Goal: Task Accomplishment & Management: Use online tool/utility

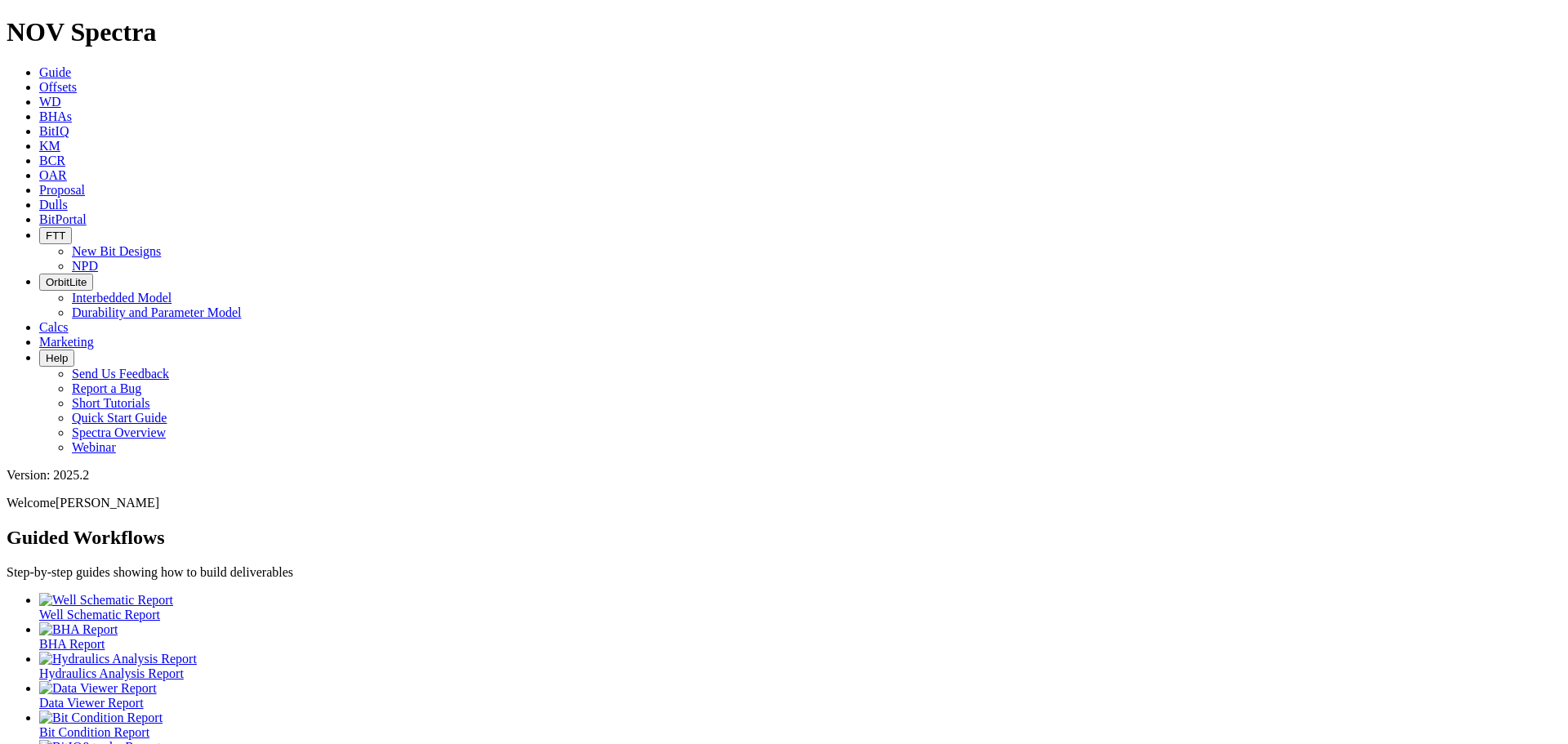
click at [77, 80] on span "Offsets" at bounding box center [57, 87] width 37 height 14
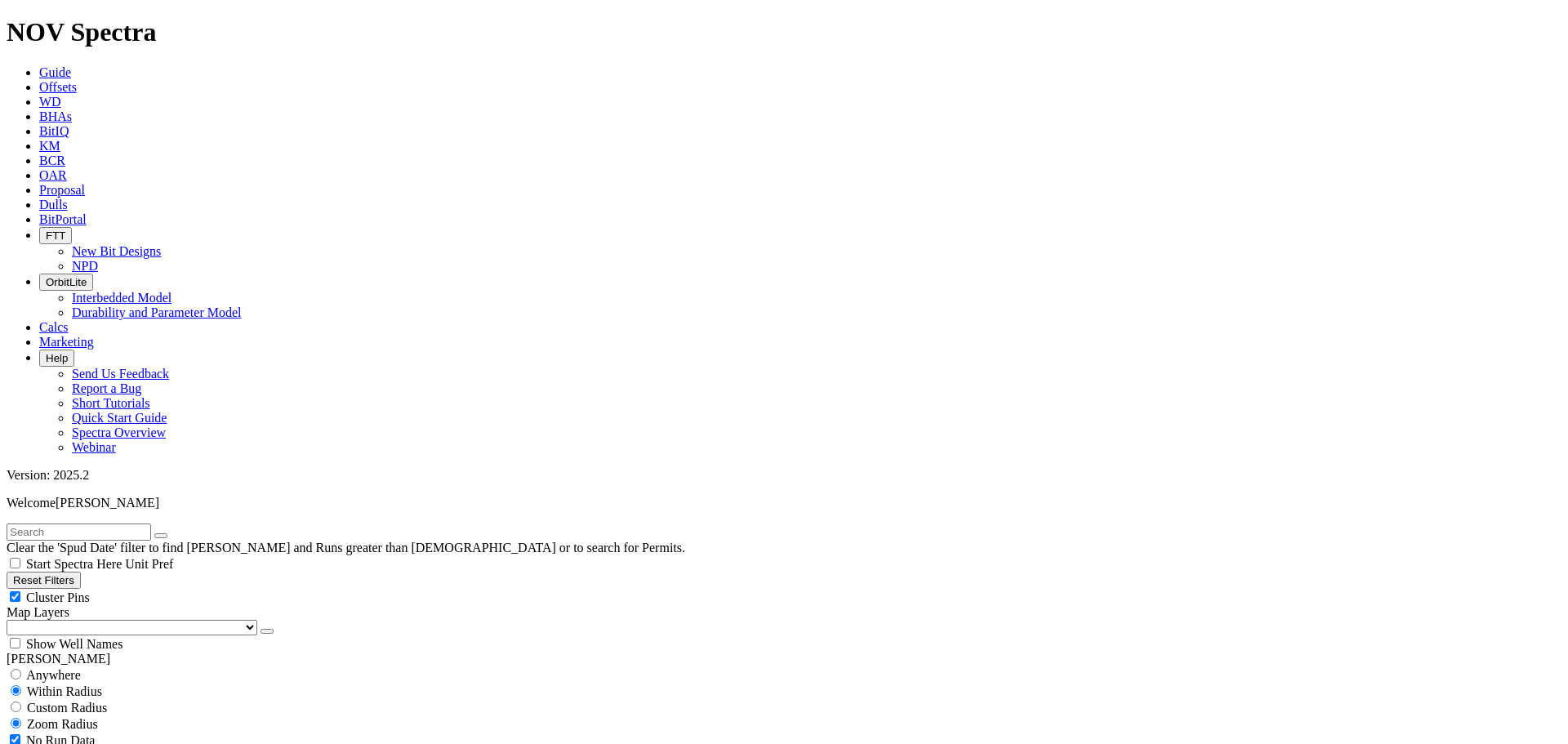
click at [101, 620] on select "US Counties Alberta, CA Townships British Columbia, CA Townships British Columb…" at bounding box center [132, 628] width 250 height 16
click at [12, 620] on select "US Counties Alberta, CA Townships British Columbia, CA Townships British Columb…" at bounding box center [132, 628] width 250 height 16
click at [114, 524] on input "text" at bounding box center [79, 532] width 145 height 17
type input "tom-"
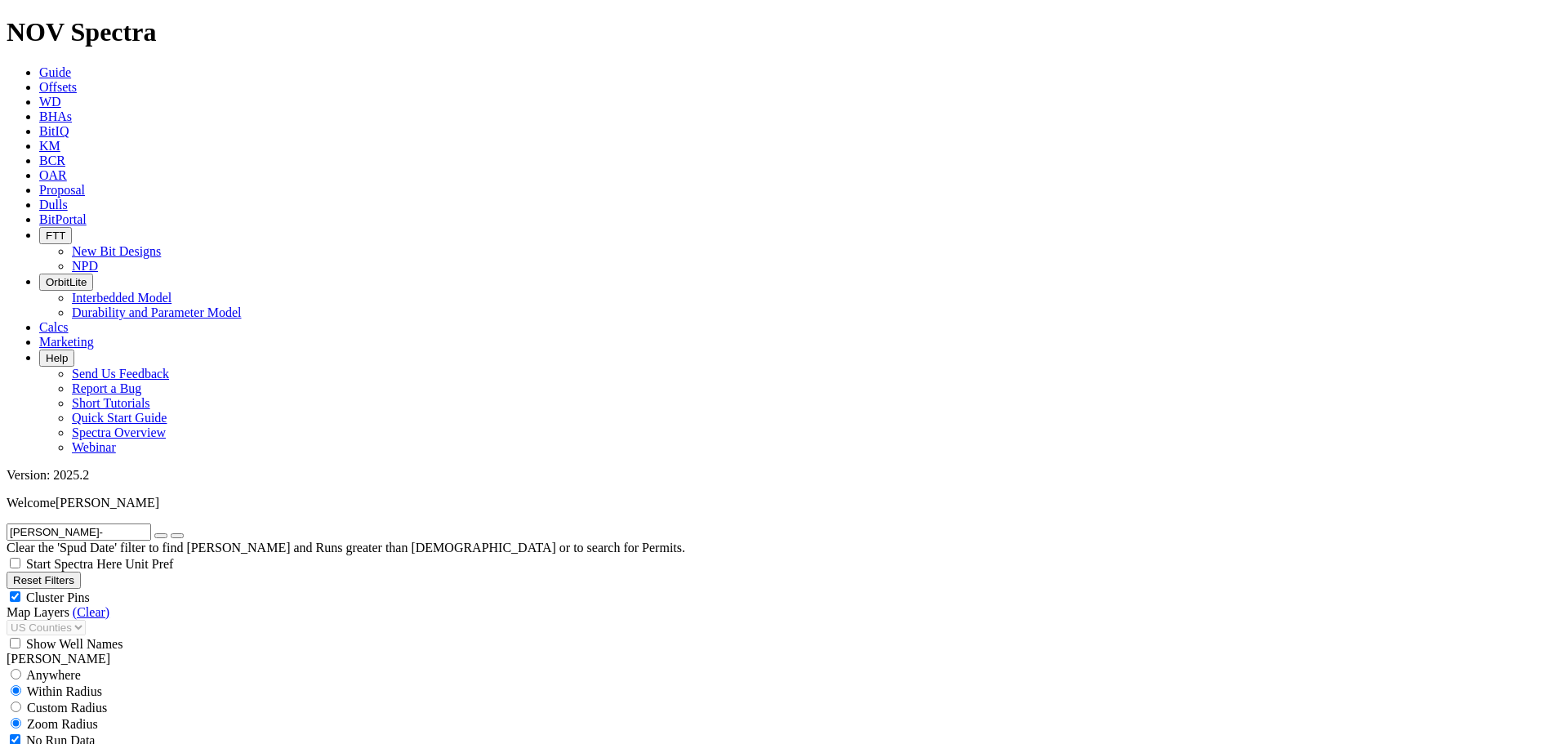
click at [161, 536] on icon "button" at bounding box center [161, 536] width 0 height 0
click at [61, 139] on link "KM" at bounding box center [49, 146] width 21 height 14
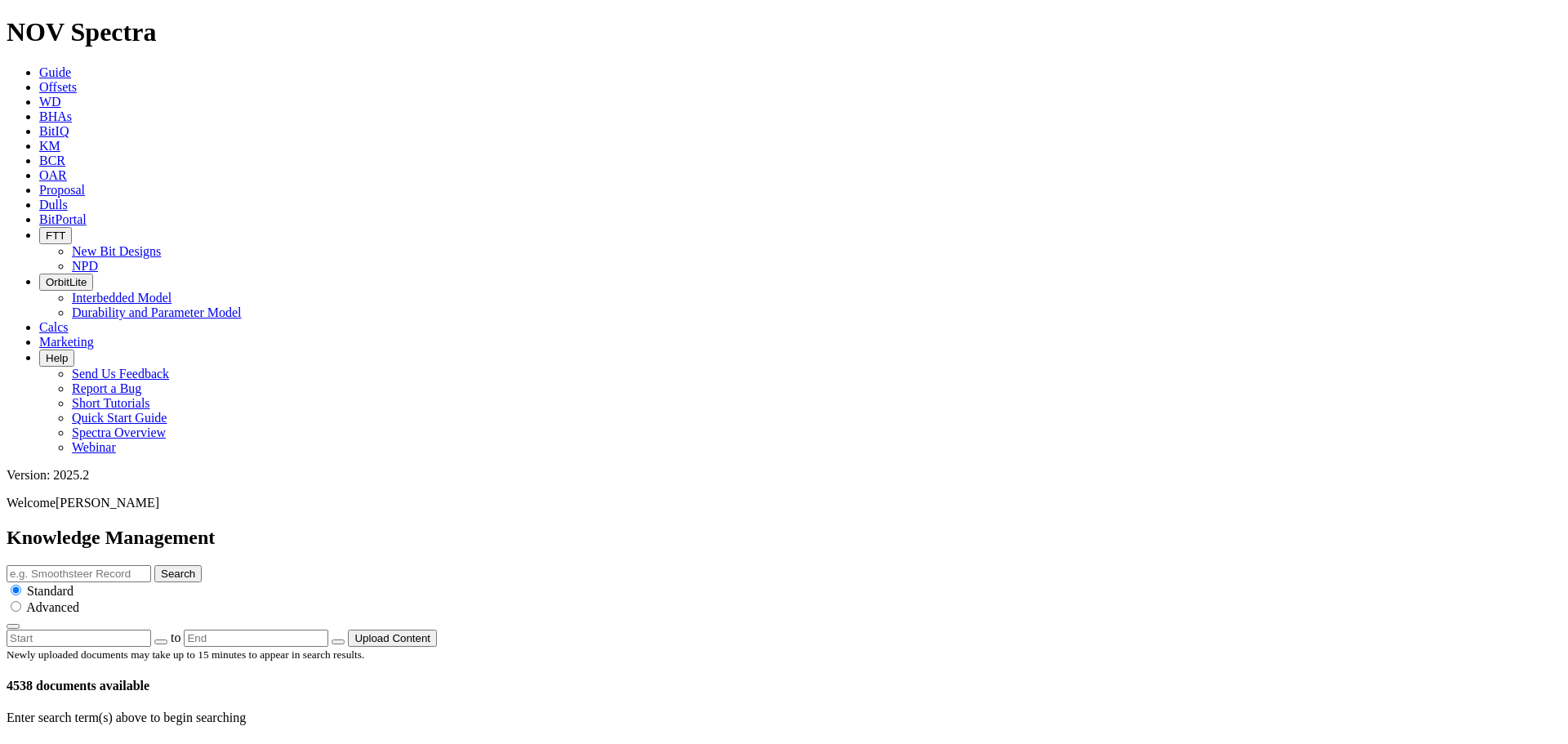
click at [167, 640] on button "button" at bounding box center [160, 643] width 13 height 5
type input "[DATE]"
click at [345, 640] on button "button" at bounding box center [337, 643] width 13 height 5
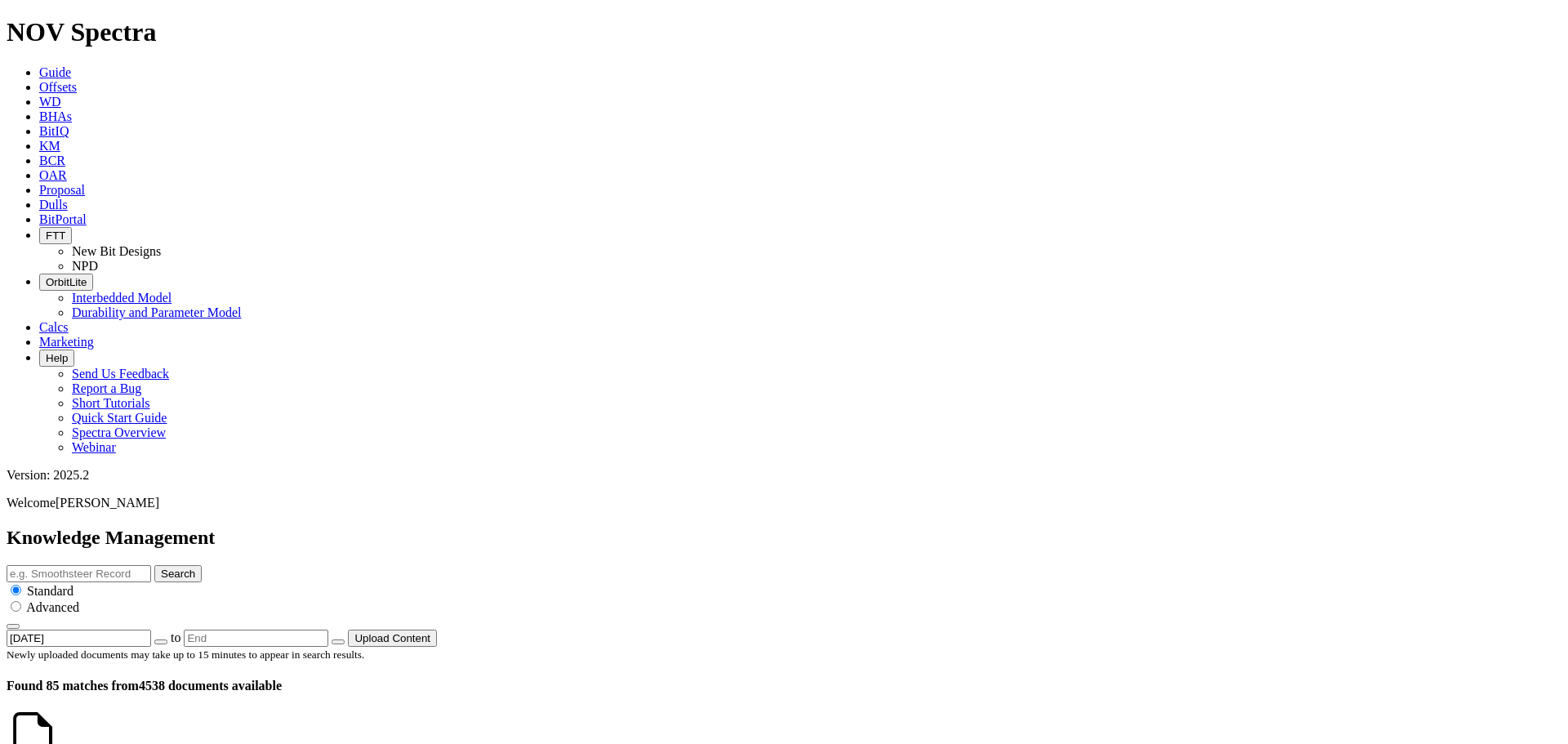
type input "8/19/25"
click at [62, 743] on icon at bounding box center [62, 754] width 0 height 14
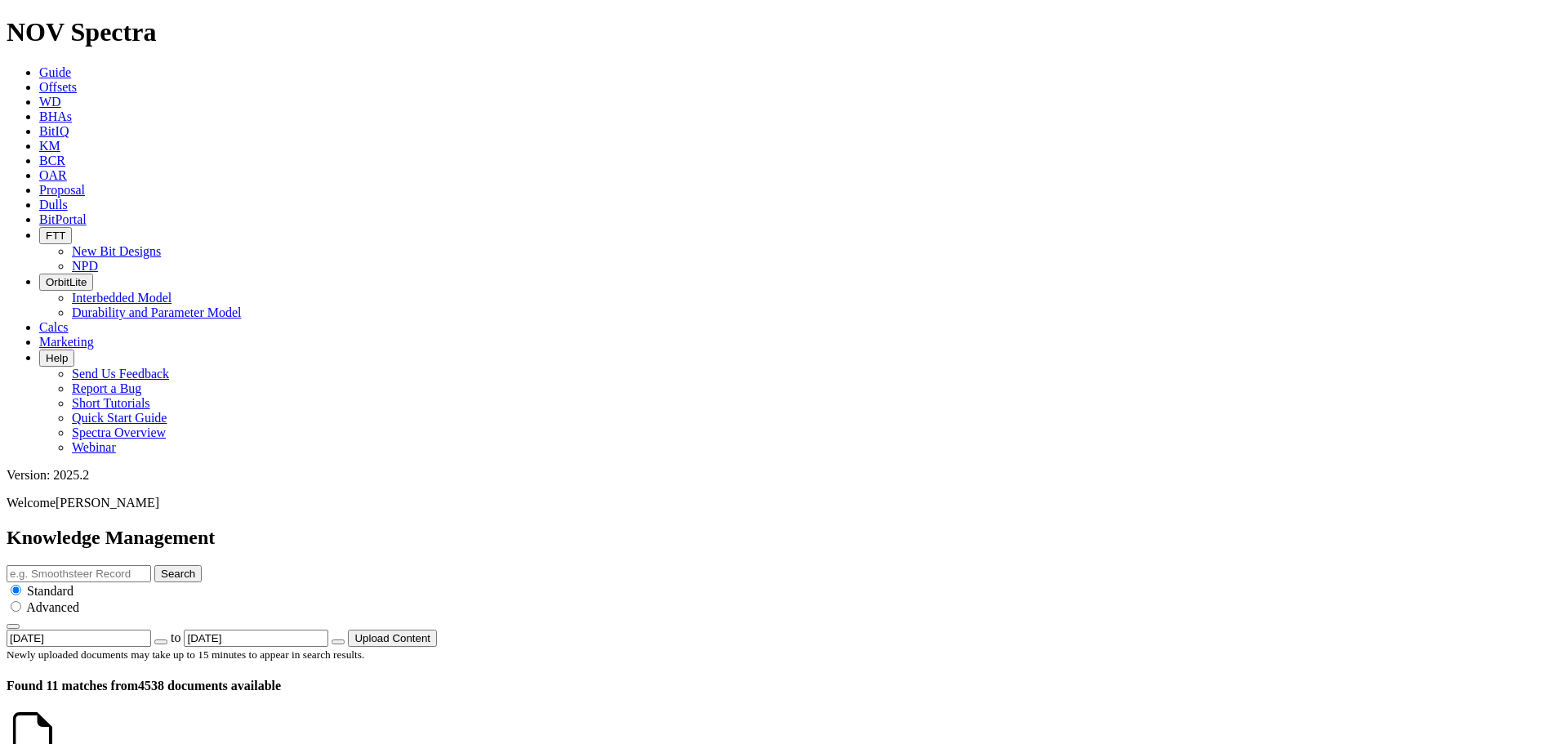
click at [62, 743] on button "button" at bounding box center [68, 758] width 13 height 5
click at [68, 743] on icon "button" at bounding box center [68, 758] width 0 height 0
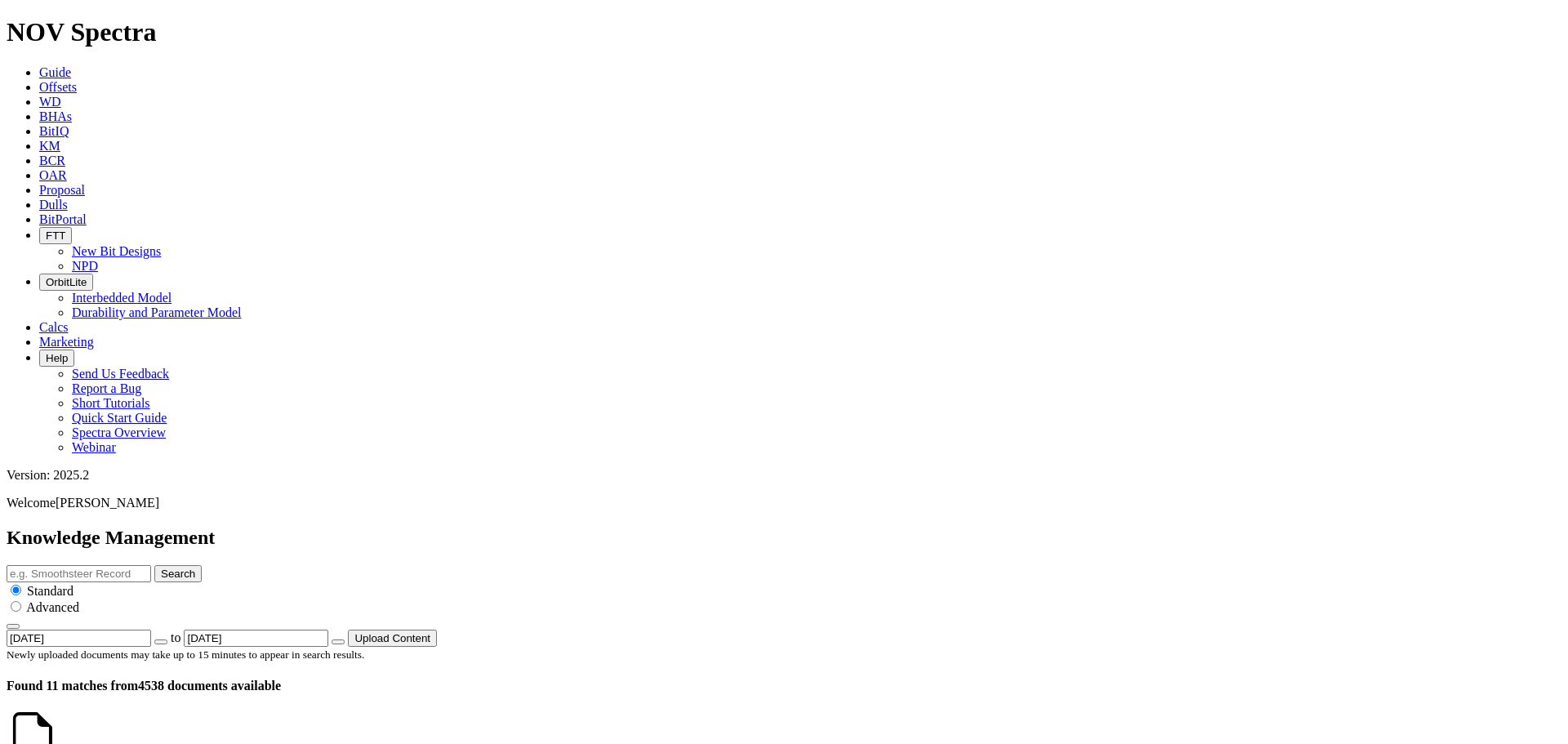
click at [39, 80] on icon at bounding box center [39, 87] width 0 height 14
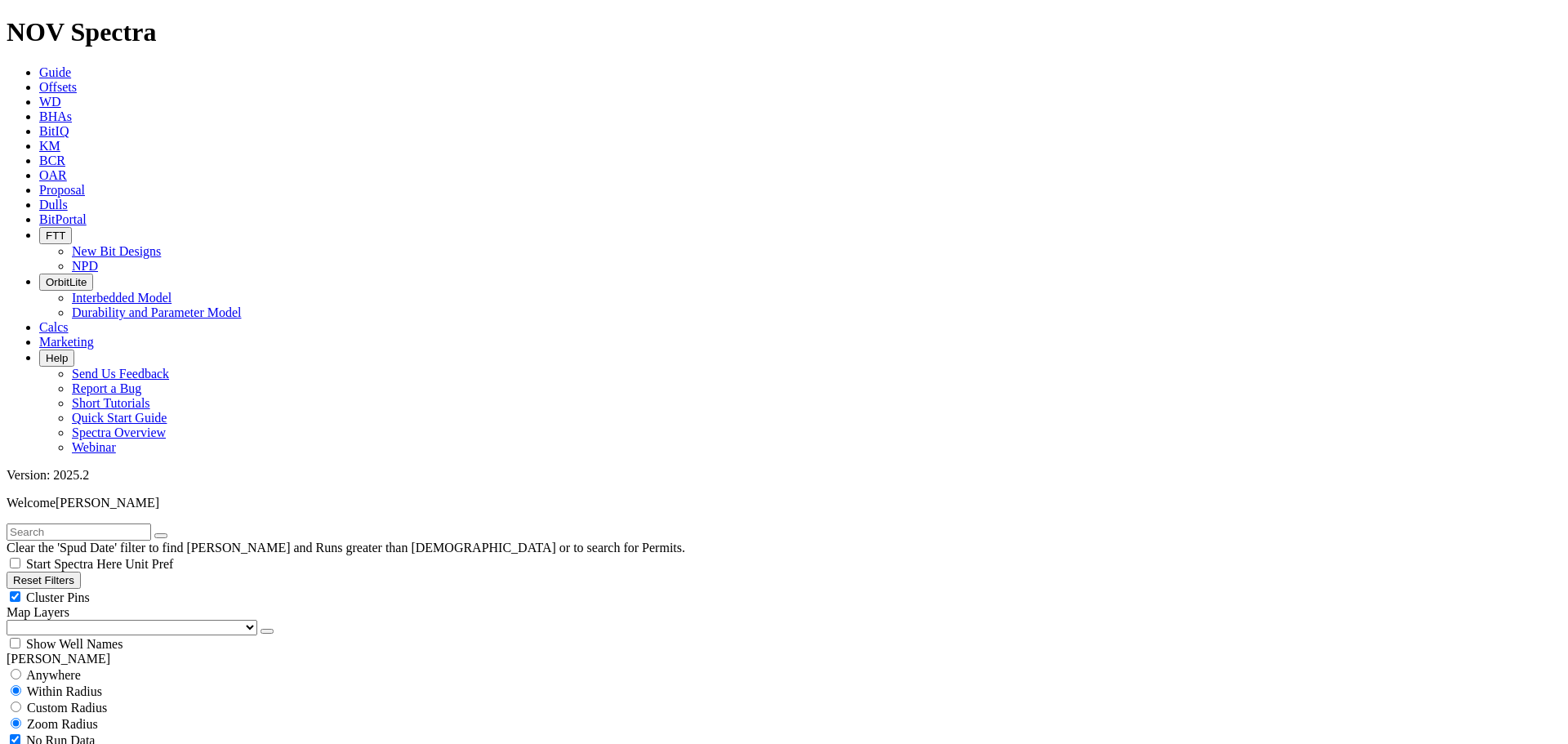
click at [52, 524] on input "text" at bounding box center [79, 532] width 145 height 17
type input "driver"
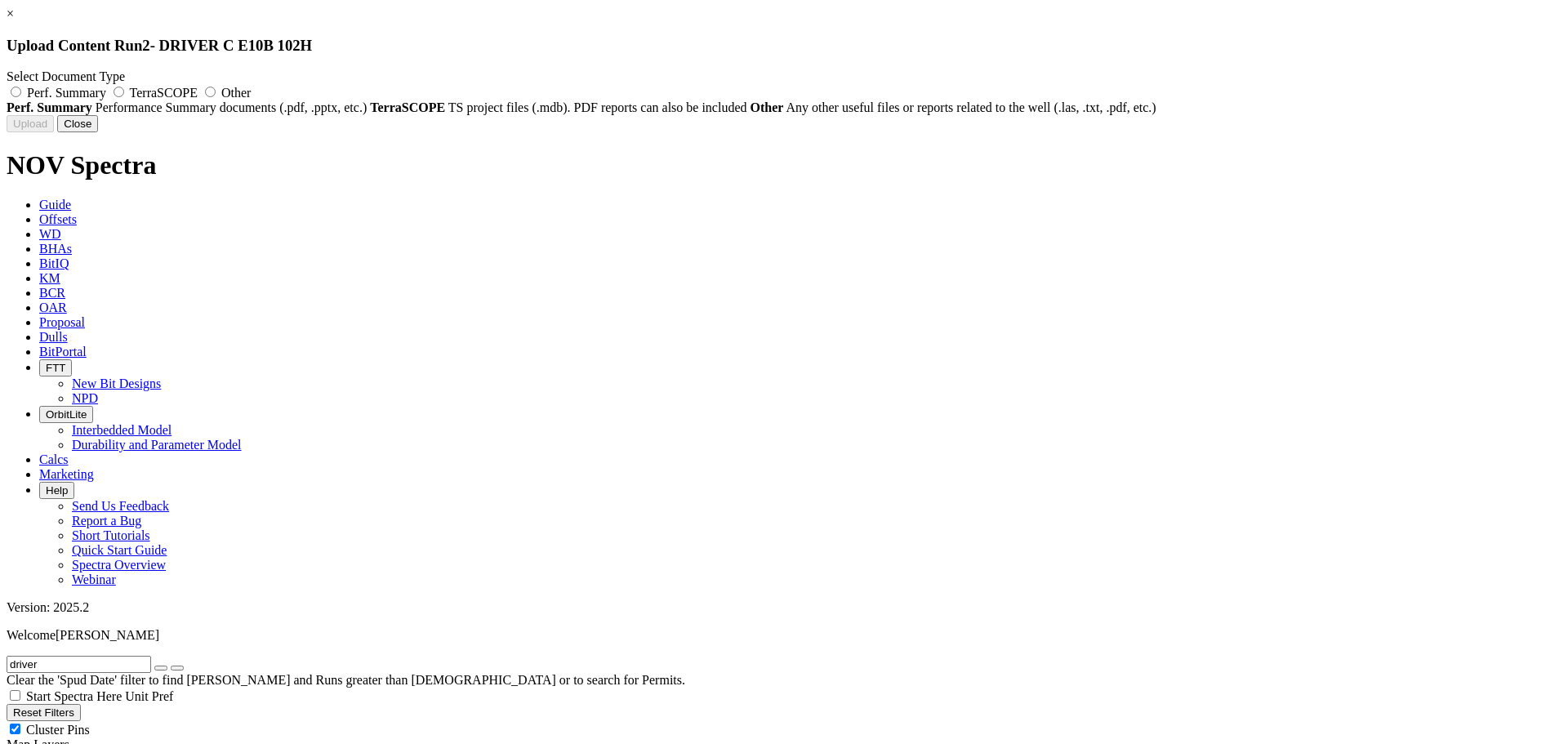
click at [106, 91] on span "Perf. Summary" at bounding box center [66, 93] width 79 height 14
click at [21, 91] on input "Perf. Summary" at bounding box center [16, 92] width 10 height 10
radio input "true"
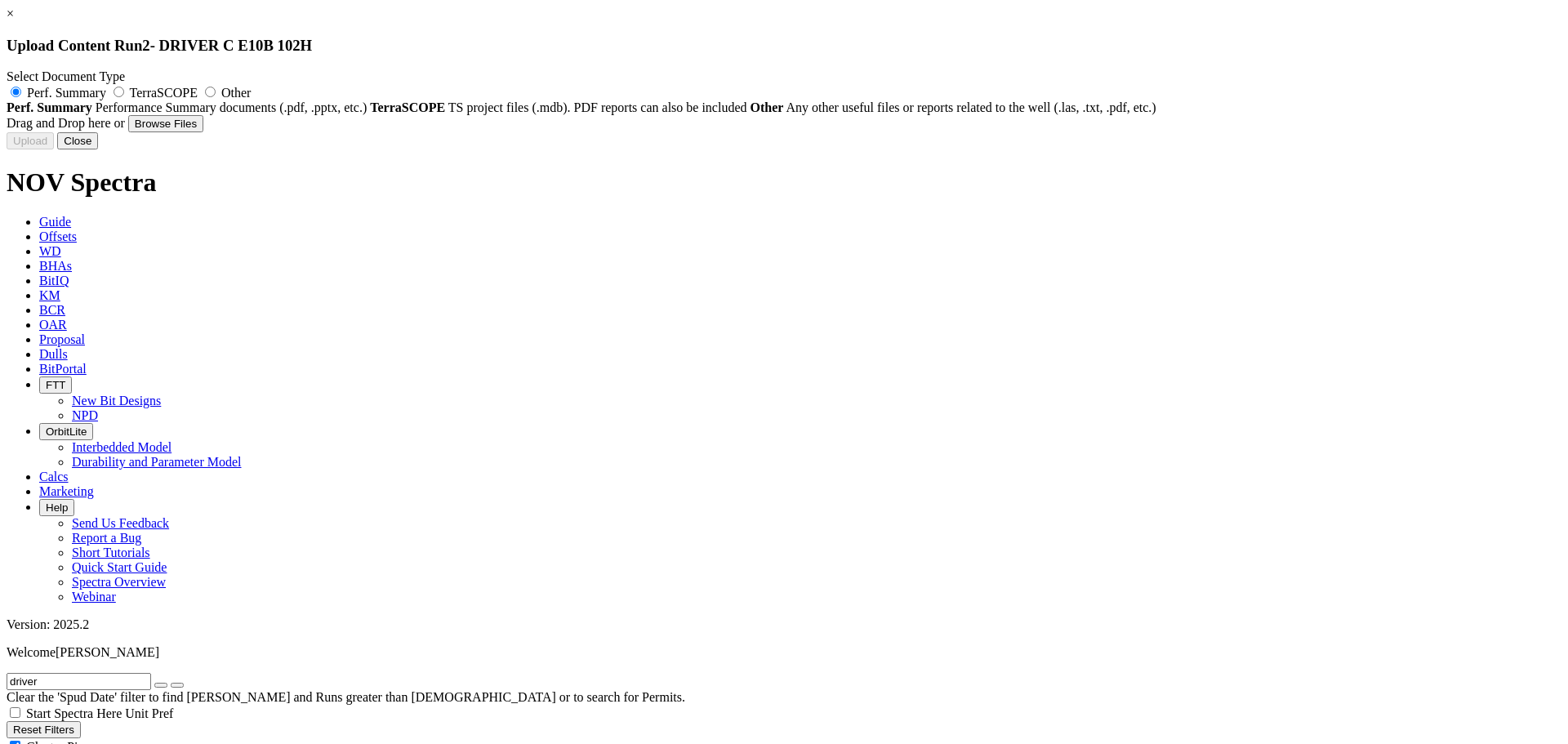
type input "Performance Summary - ReedHycalog - 12.25 TKF66-AQ1 - Intermediate Dominance - …"
type input "A318866"
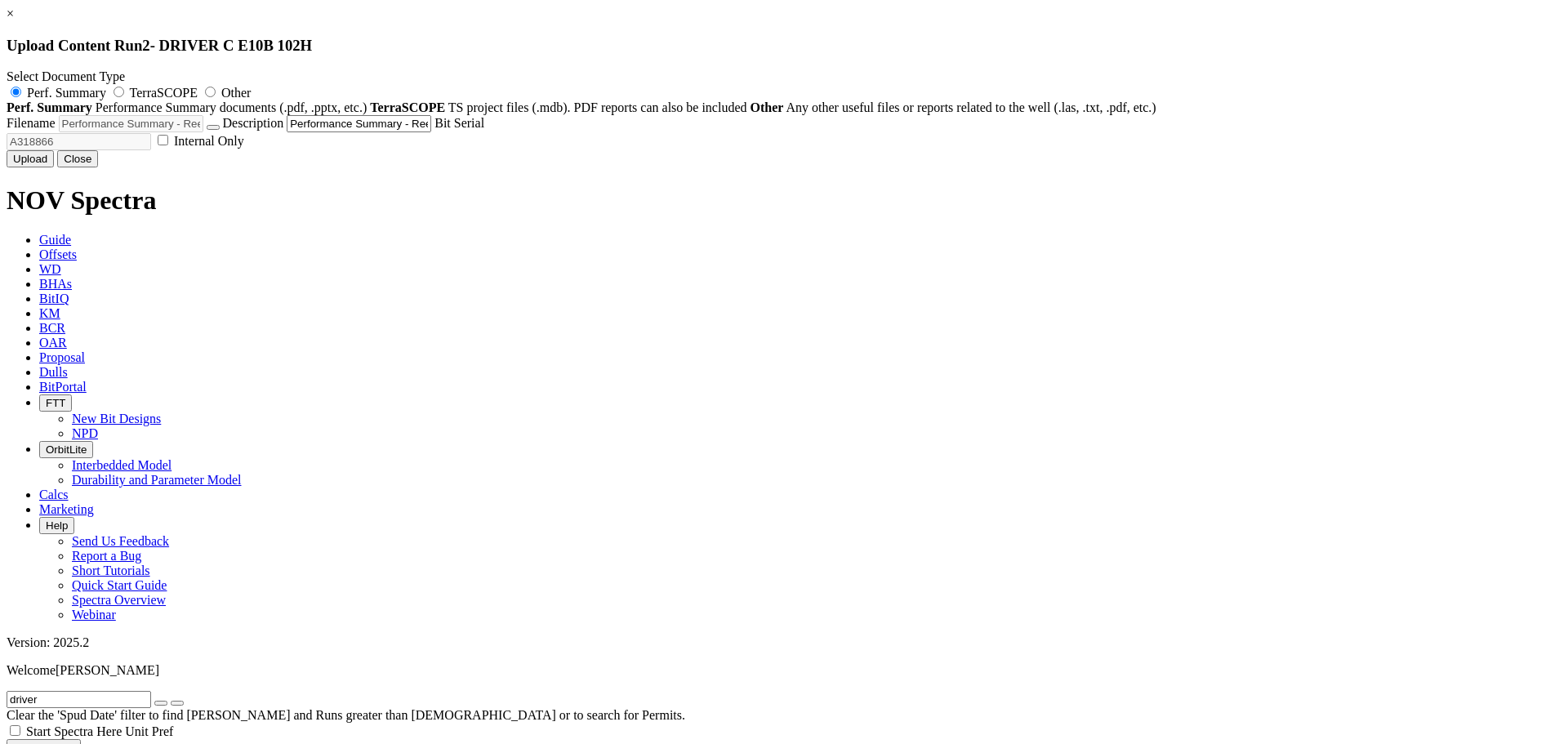
click at [54, 167] on button "Upload" at bounding box center [30, 159] width 48 height 17
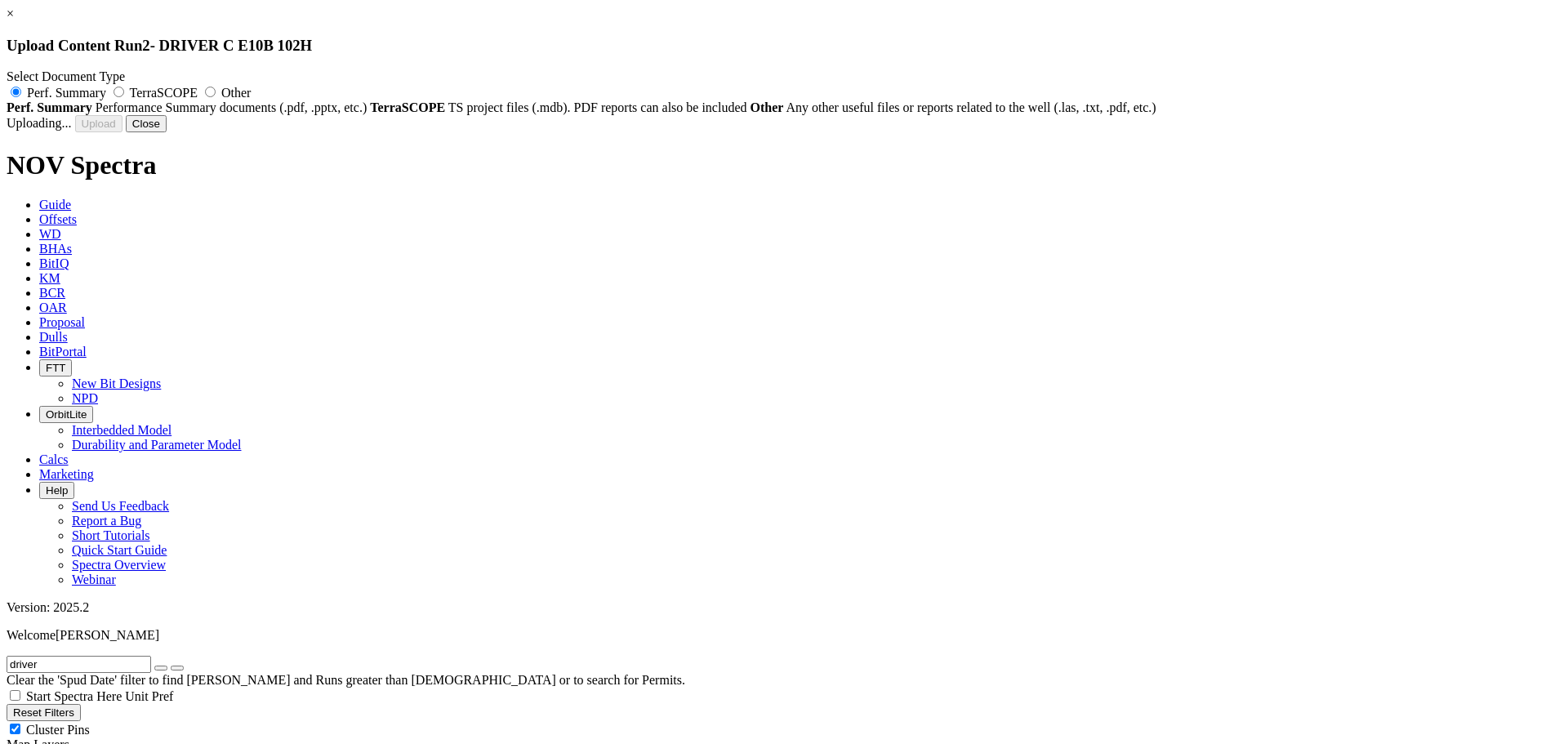
radio input "false"
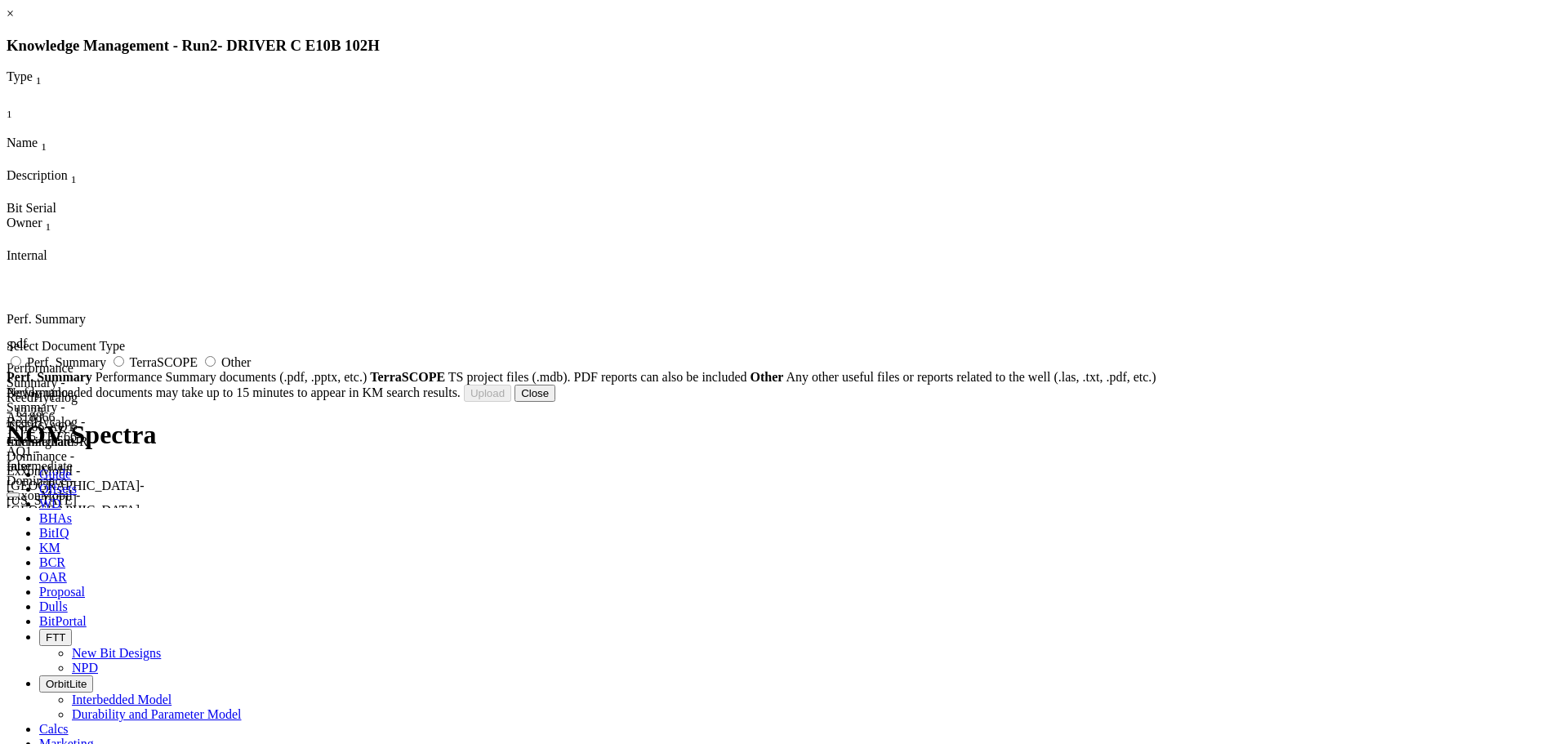
click at [14, 21] on link "×" at bounding box center [10, 14] width 7 height 14
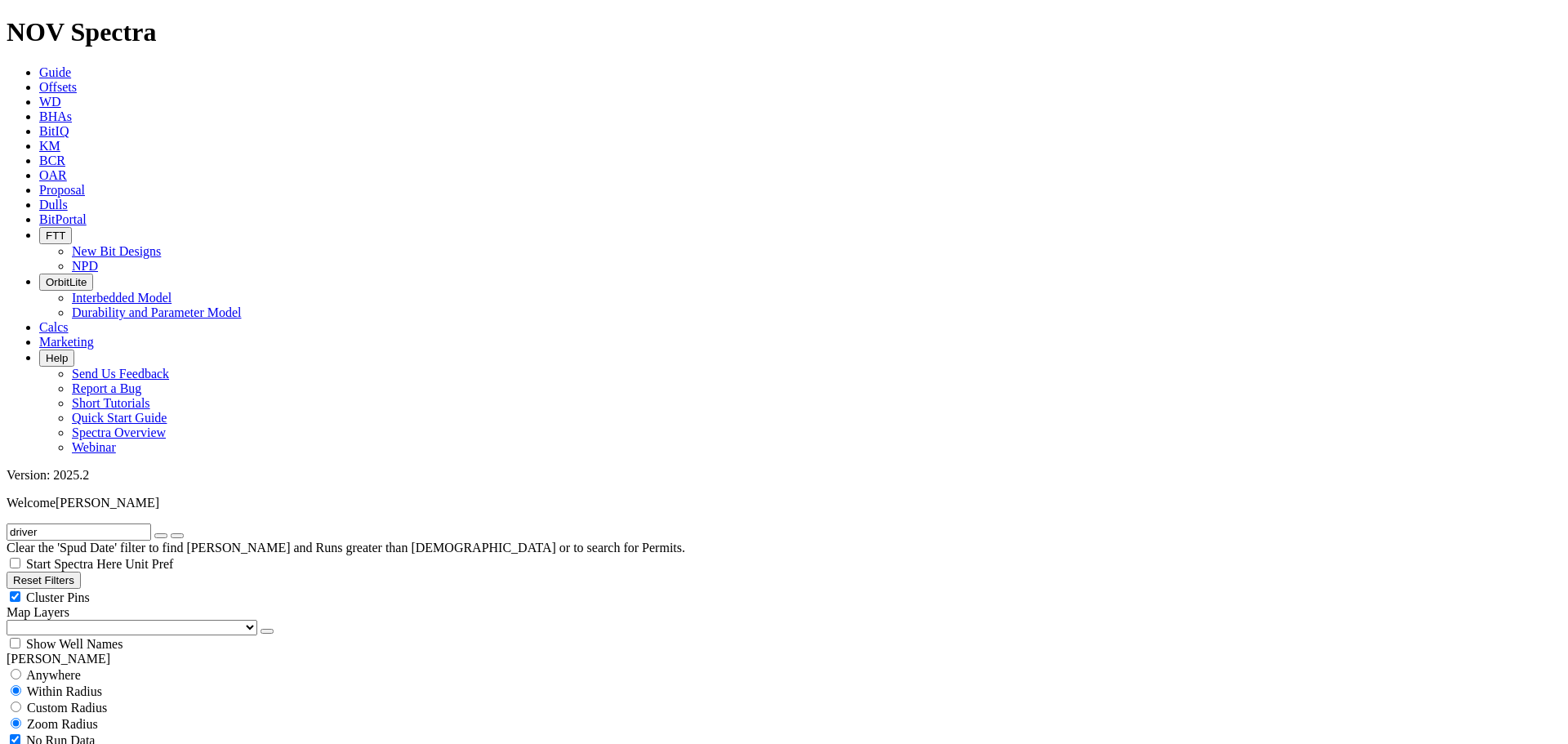
click at [39, 139] on icon at bounding box center [39, 146] width 0 height 14
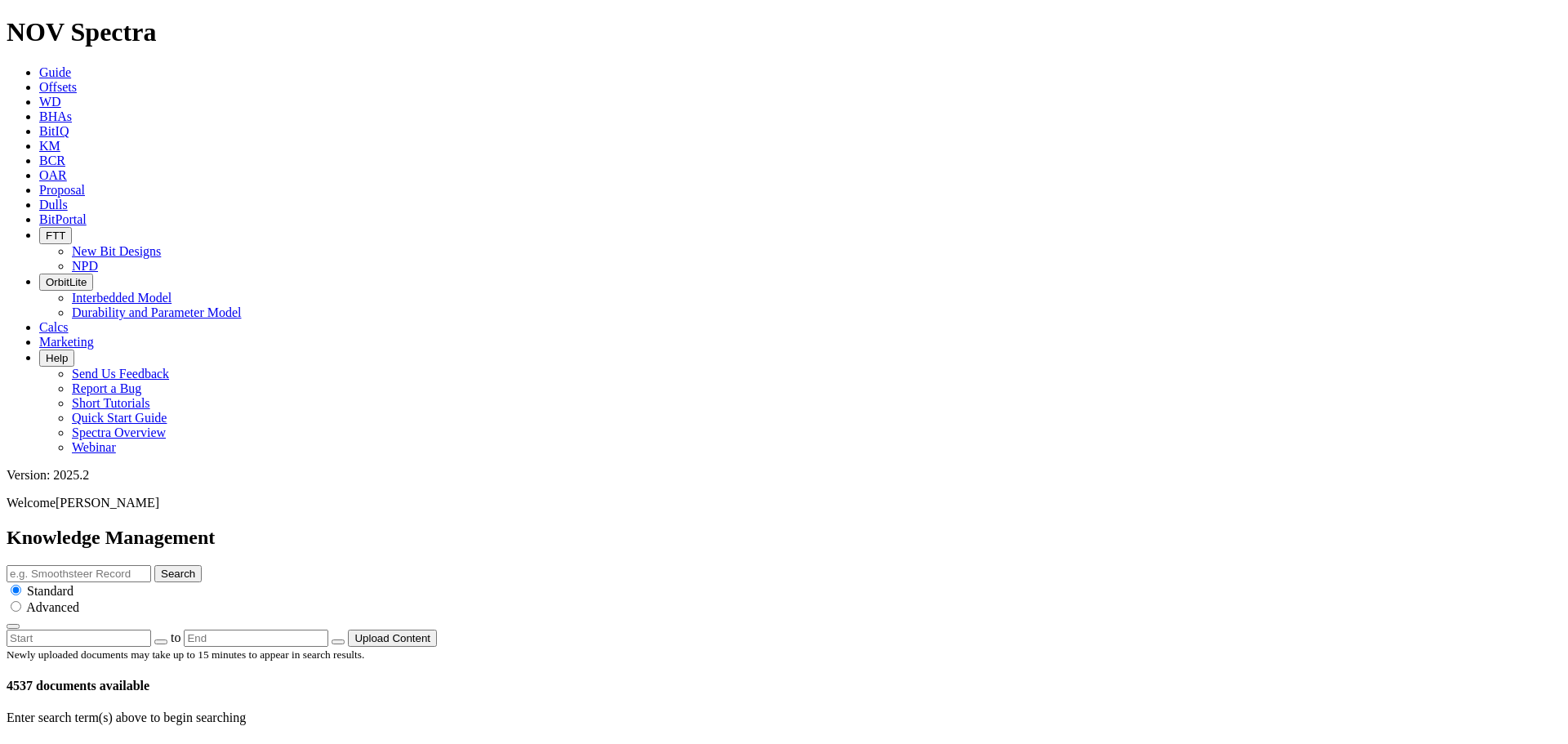
click at [167, 640] on button "button" at bounding box center [160, 643] width 13 height 5
type input "[DATE]"
click at [338, 642] on icon "button" at bounding box center [338, 642] width 0 height 0
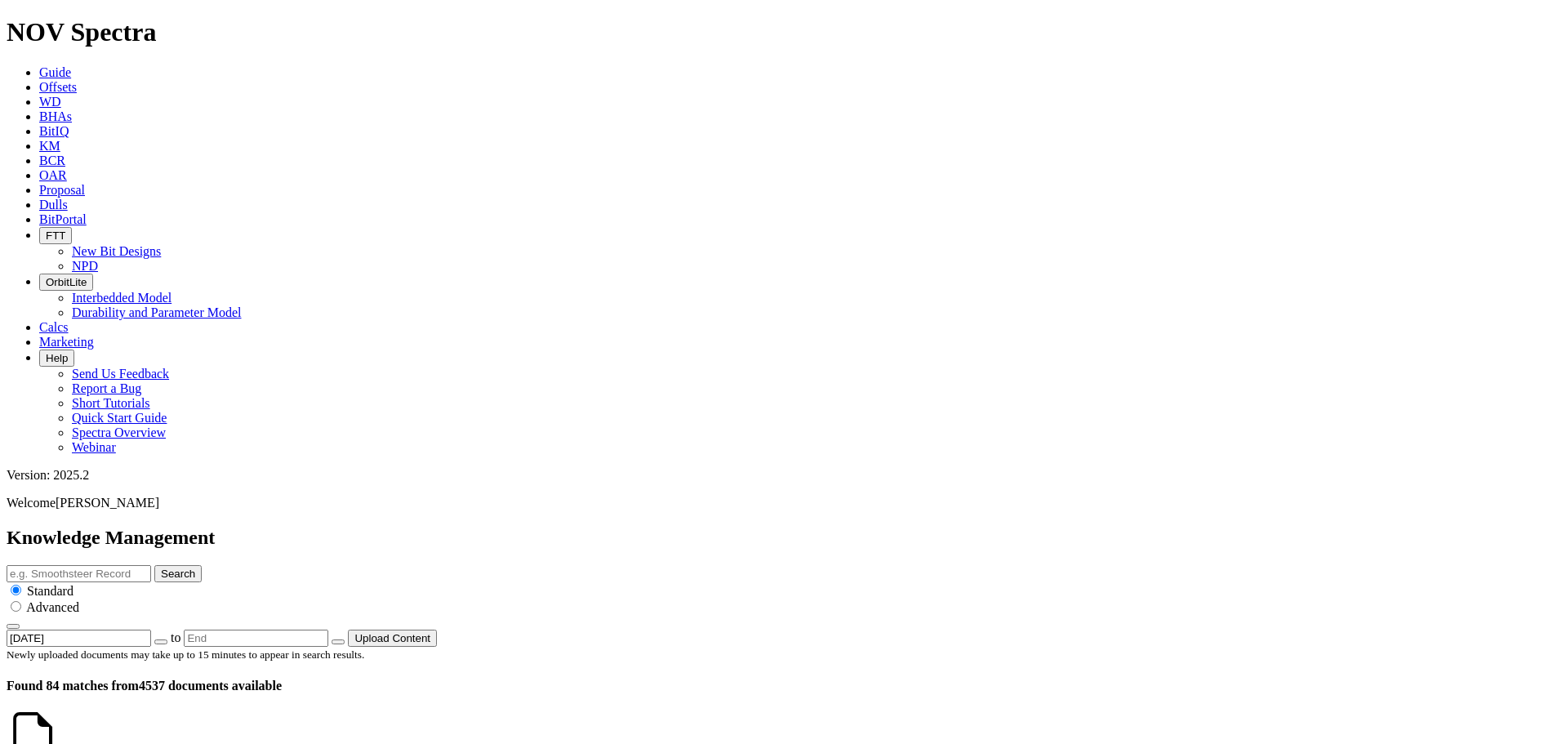
type input "[DATE]"
click at [62, 743] on icon at bounding box center [62, 754] width 0 height 14
click at [39, 80] on icon at bounding box center [39, 87] width 0 height 14
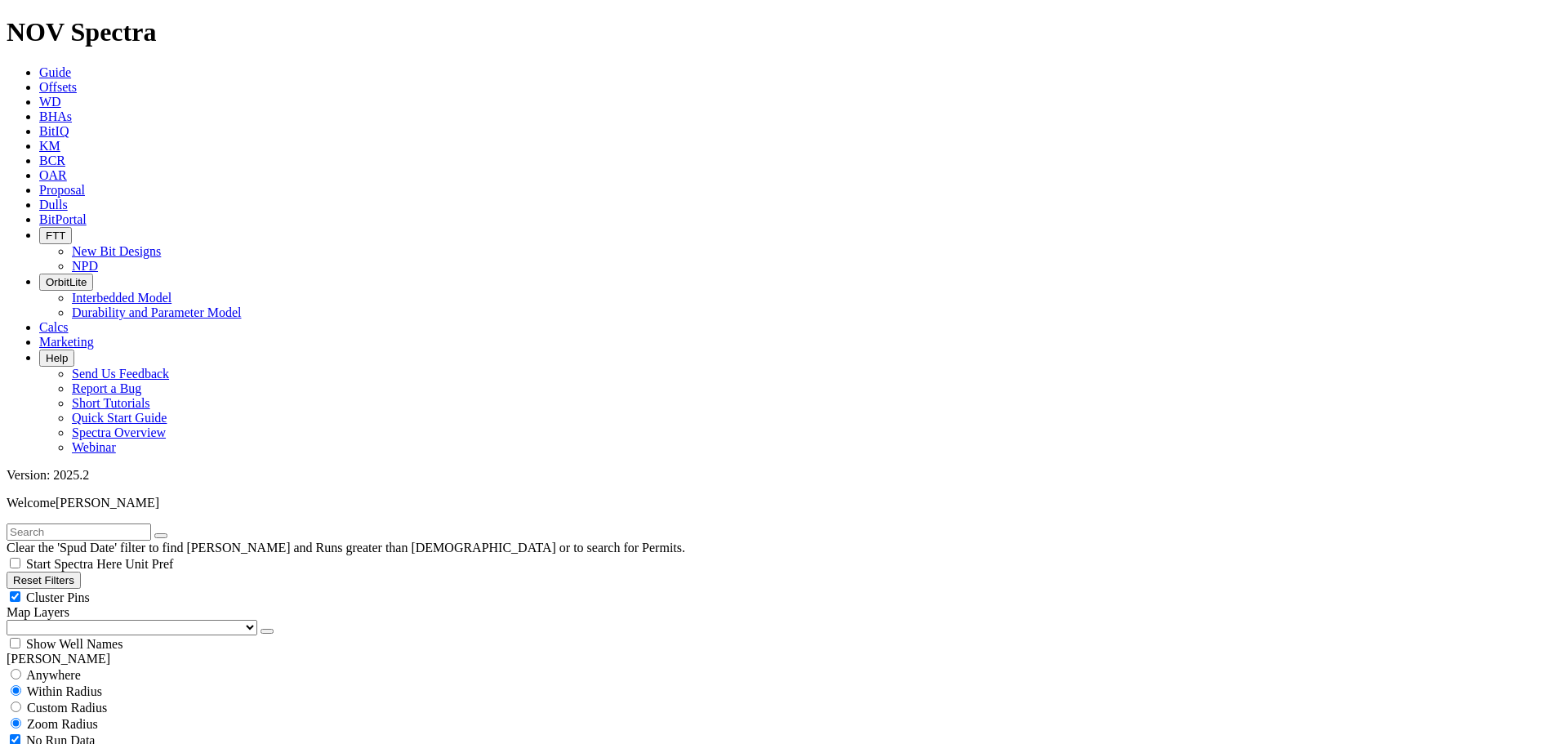
click at [97, 620] on select "US Counties Alberta, CA Townships British Columbia, CA Townships British Columb…" at bounding box center [132, 628] width 250 height 16
click at [12, 620] on select "US Counties Alberta, CA Townships British Columbia, CA Townships British Columb…" at bounding box center [132, 628] width 250 height 16
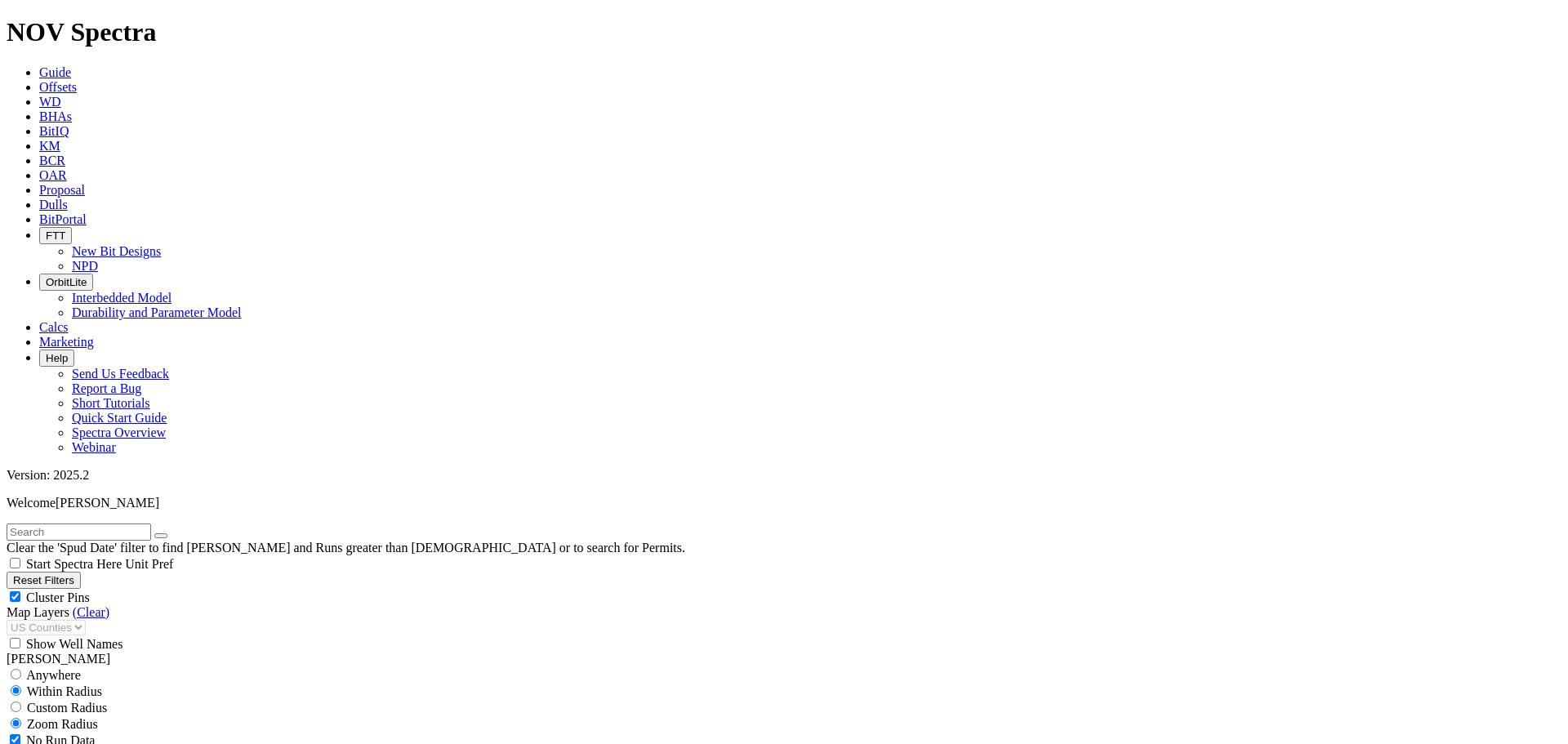
type input "5/1/25"
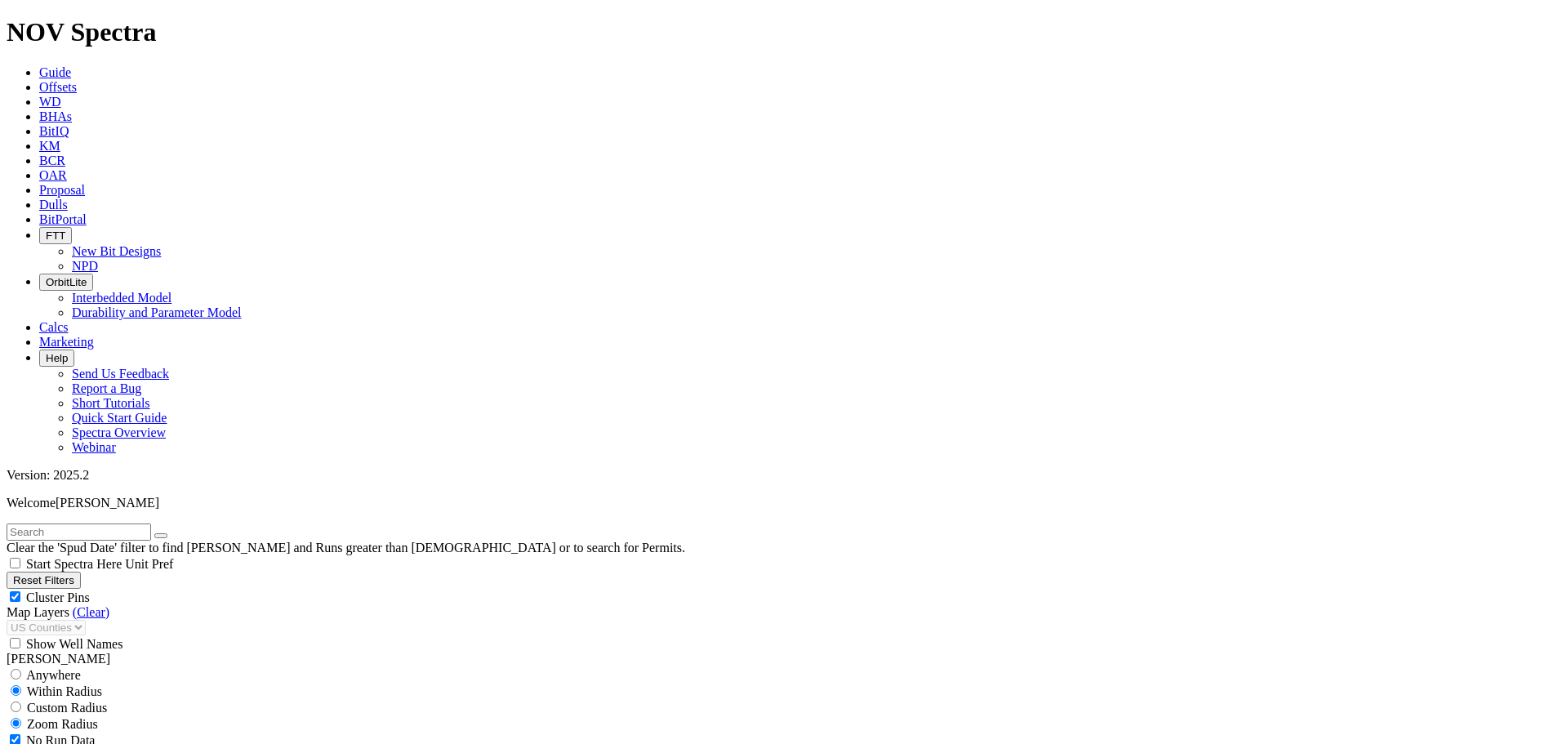
scroll to position [31664, 0]
select select "8.75"
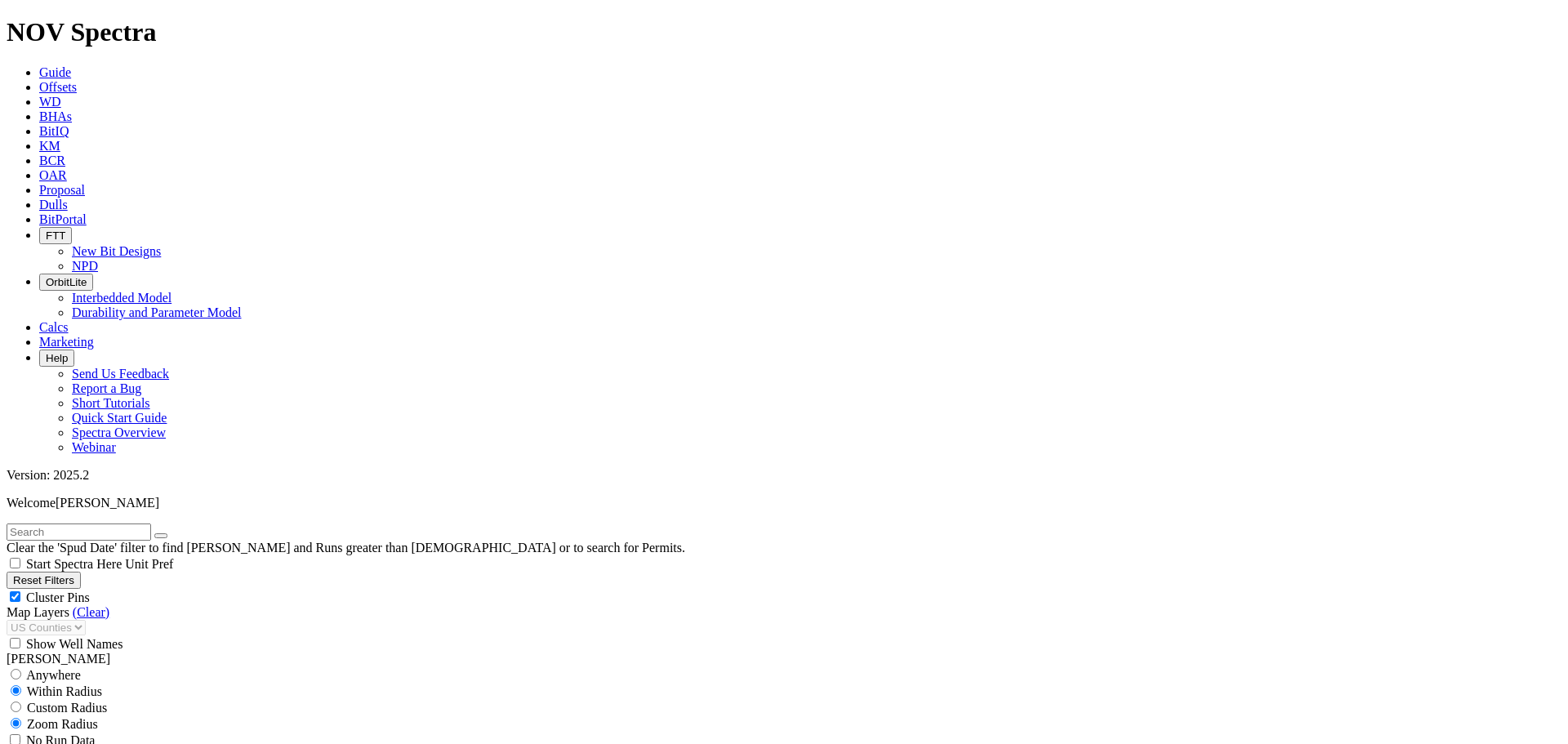
checkbox input "false"
select select "? number:8.75 ?"
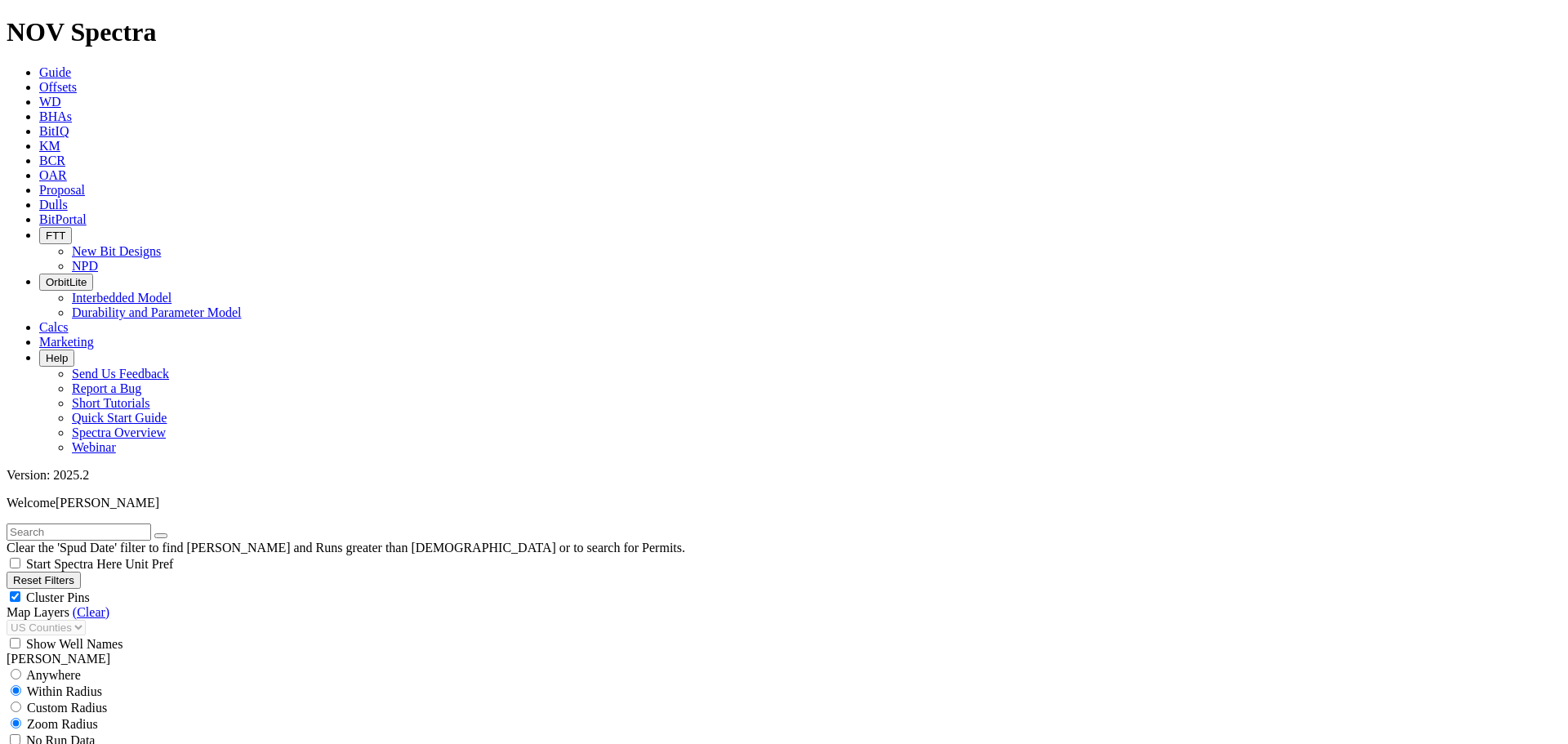
scroll to position [6463, 0]
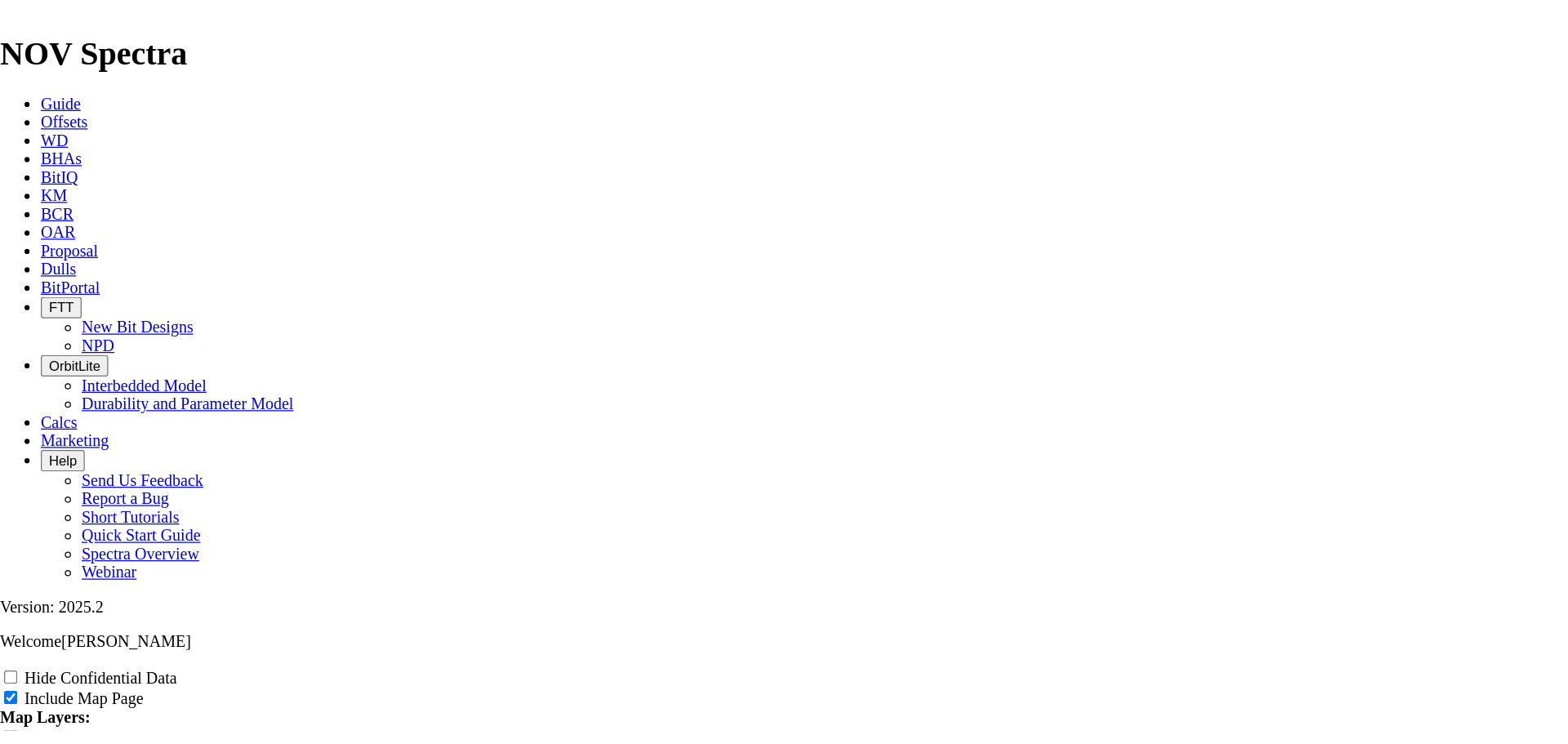
scroll to position [2087, 0]
